Goal: Information Seeking & Learning: Learn about a topic

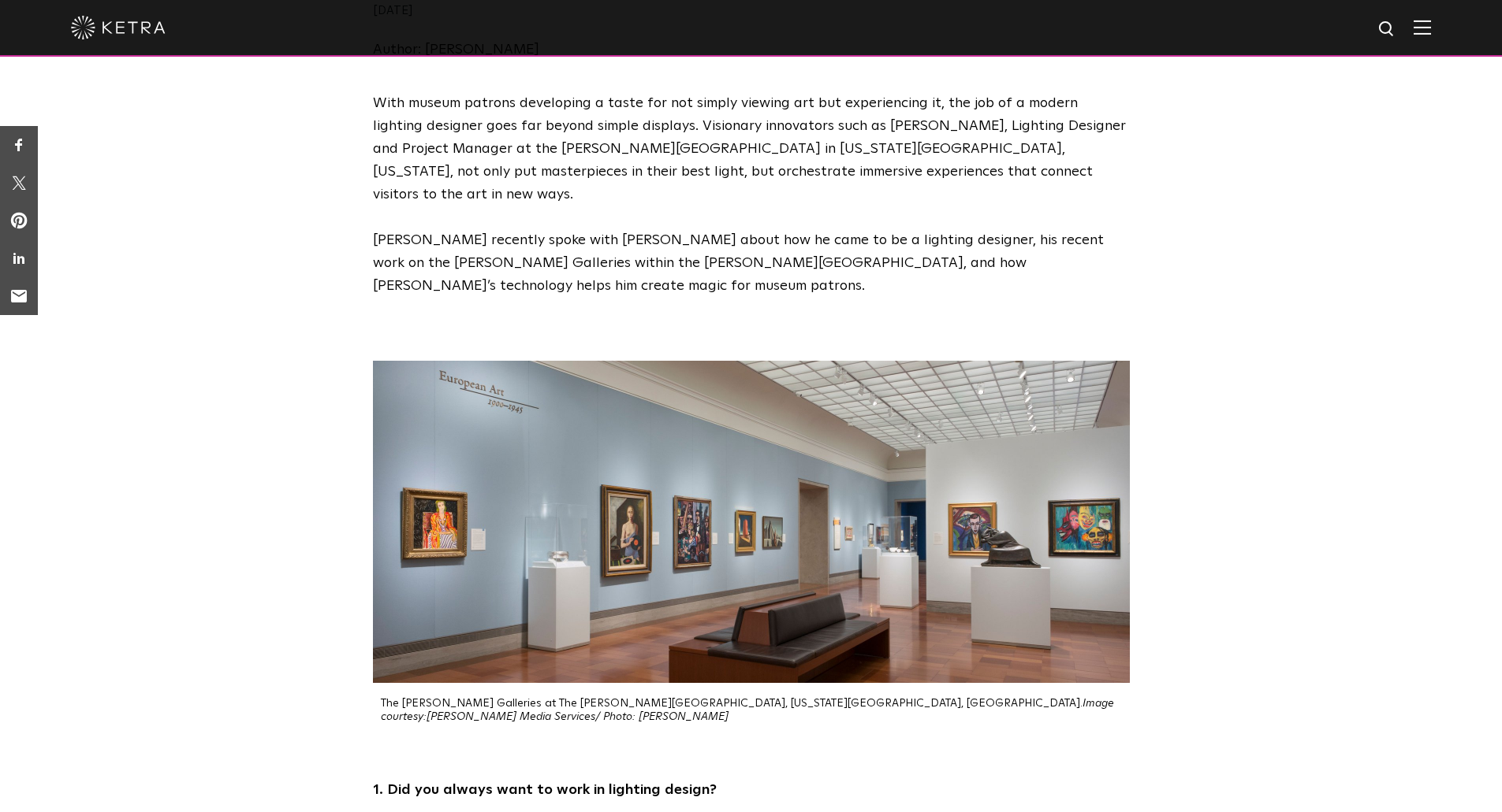
drag, startPoint x: 387, startPoint y: 608, endPoint x: 1120, endPoint y: 617, distance: 733.1
click at [1120, 697] on p "The Bloch Galleries at The Nelson-Atkins Museum of Art, Kansas City, MO. Image …" at bounding box center [755, 710] width 749 height 27
